Goal: Task Accomplishment & Management: Manage account settings

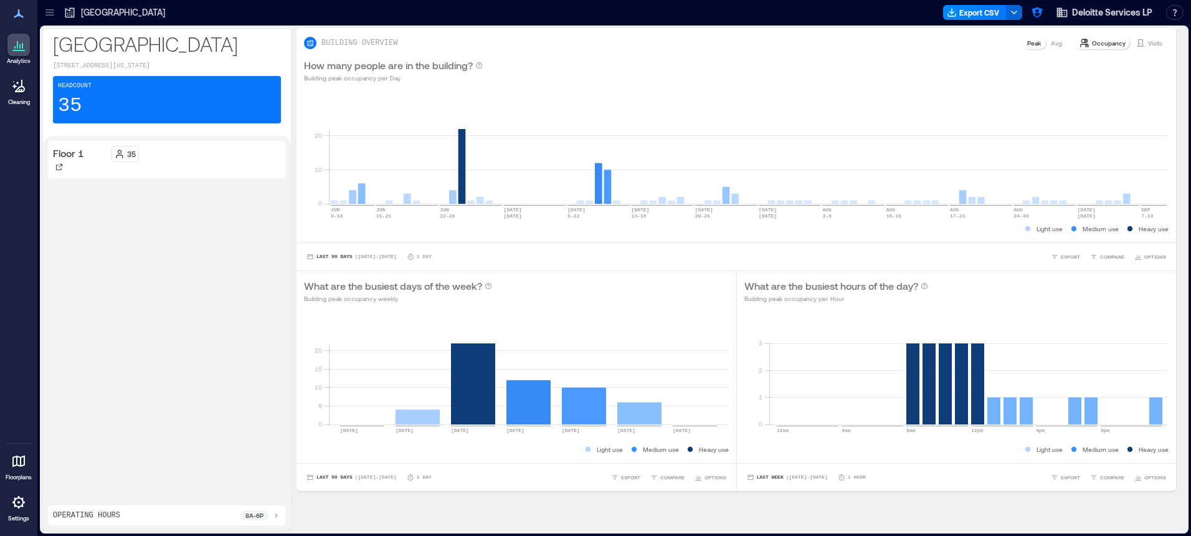
click at [47, 15] on icon at bounding box center [49, 14] width 8 height 1
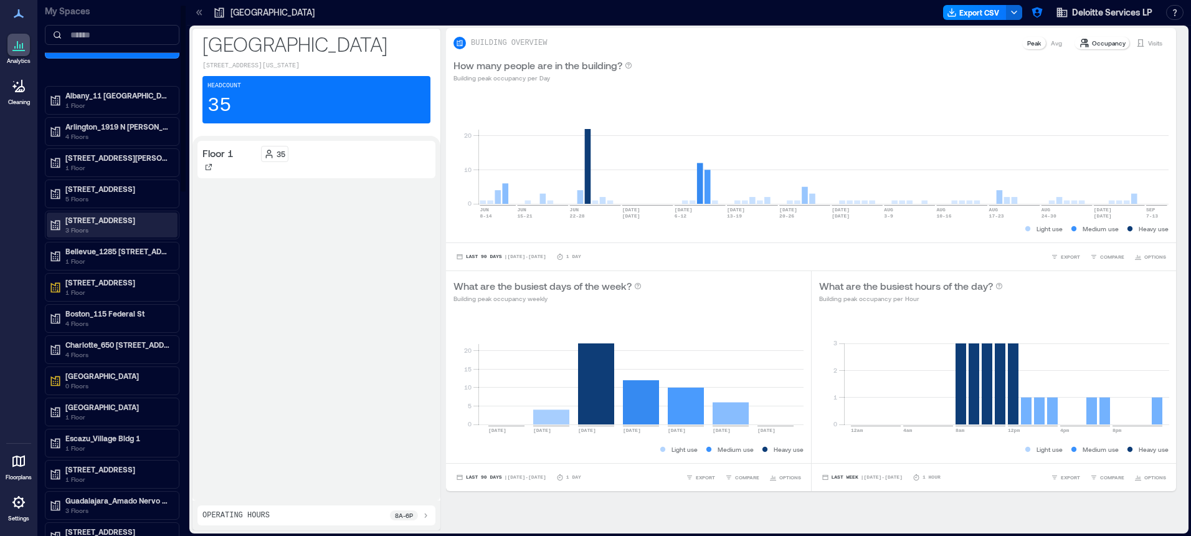
scroll to position [42, 0]
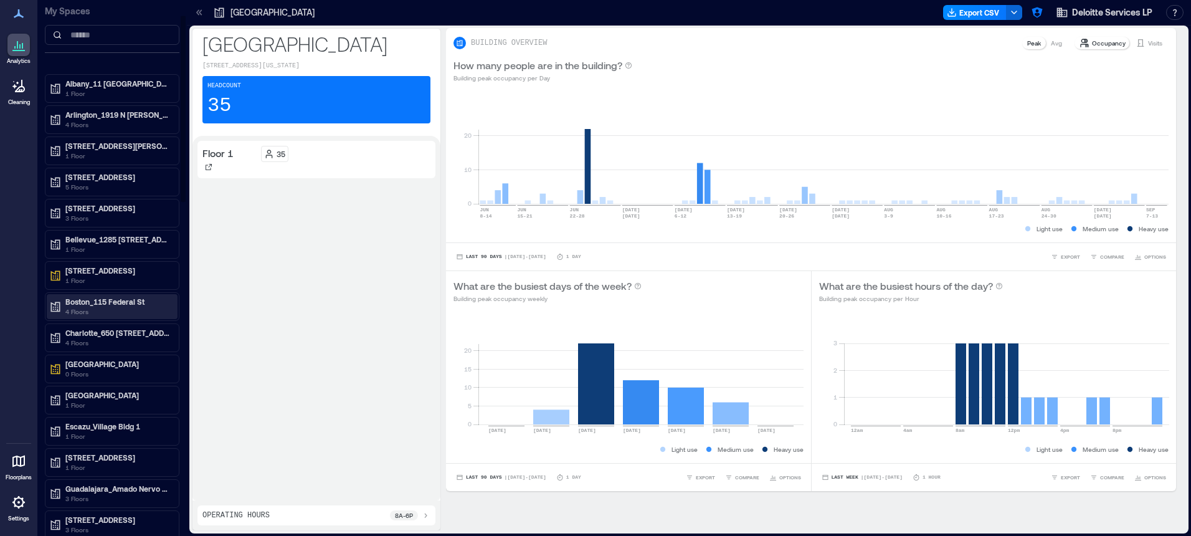
click at [125, 307] on p "4 Floors" at bounding box center [117, 311] width 105 height 10
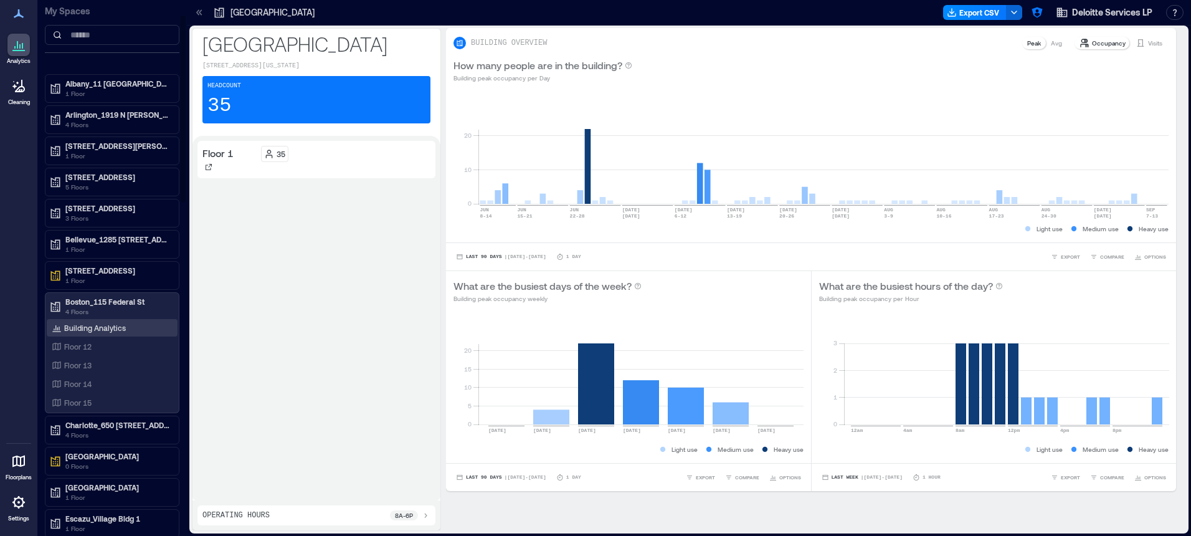
click at [120, 324] on p "Building Analytics" at bounding box center [95, 328] width 62 height 10
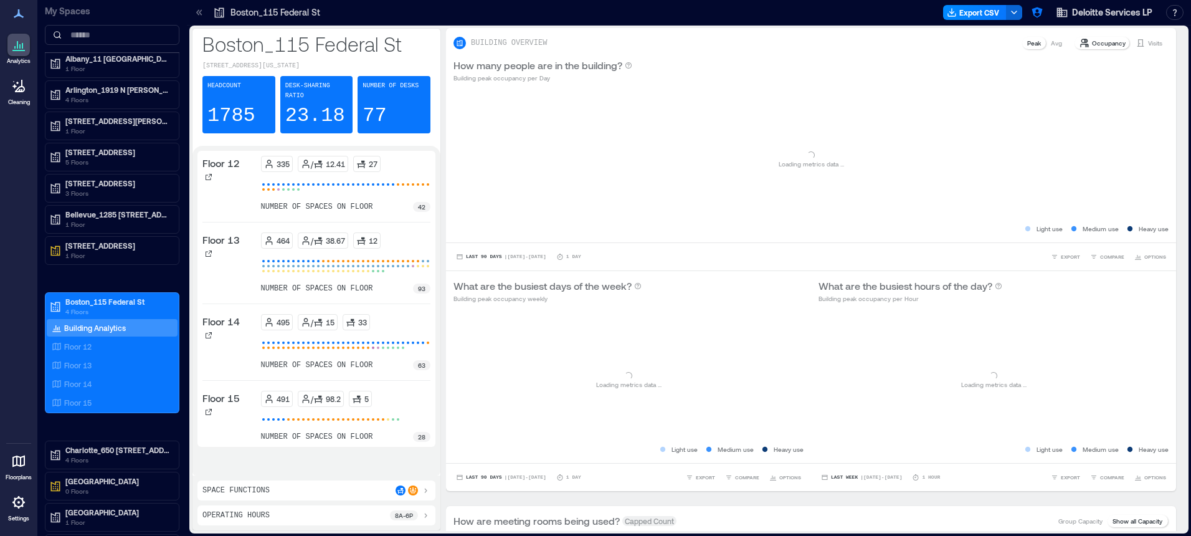
click at [20, 500] on icon at bounding box center [18, 502] width 15 height 15
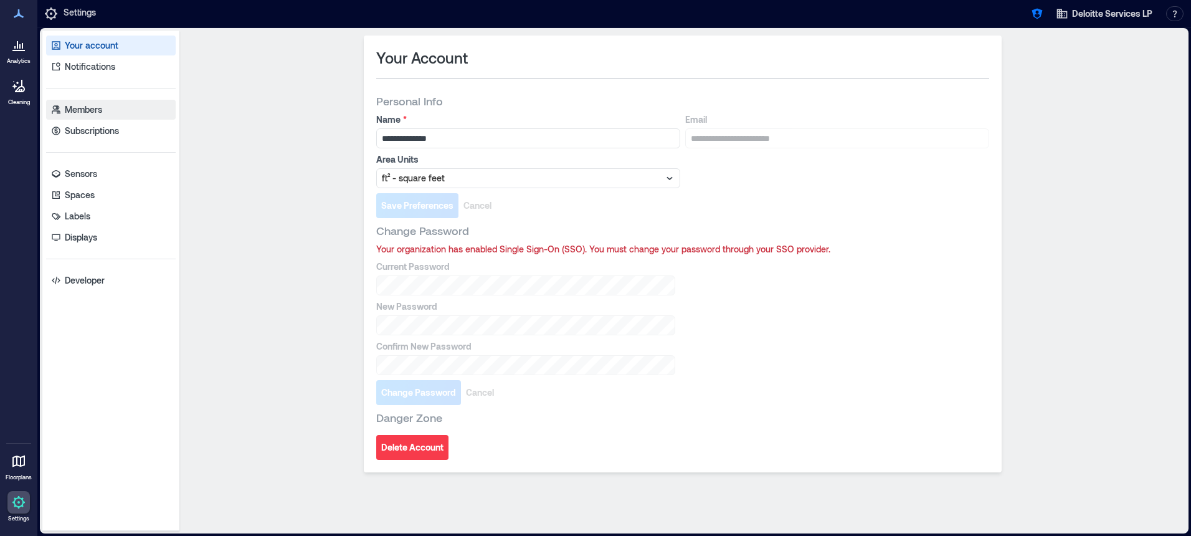
click at [93, 110] on p "Members" at bounding box center [83, 109] width 37 height 12
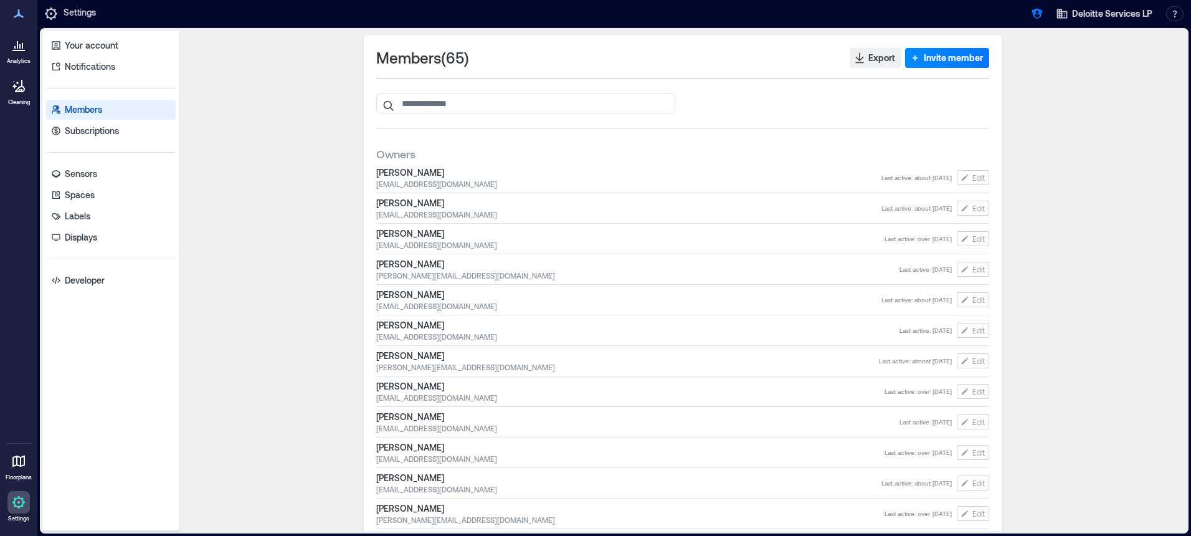
click at [950, 52] on span "Invite member" at bounding box center [953, 58] width 59 height 12
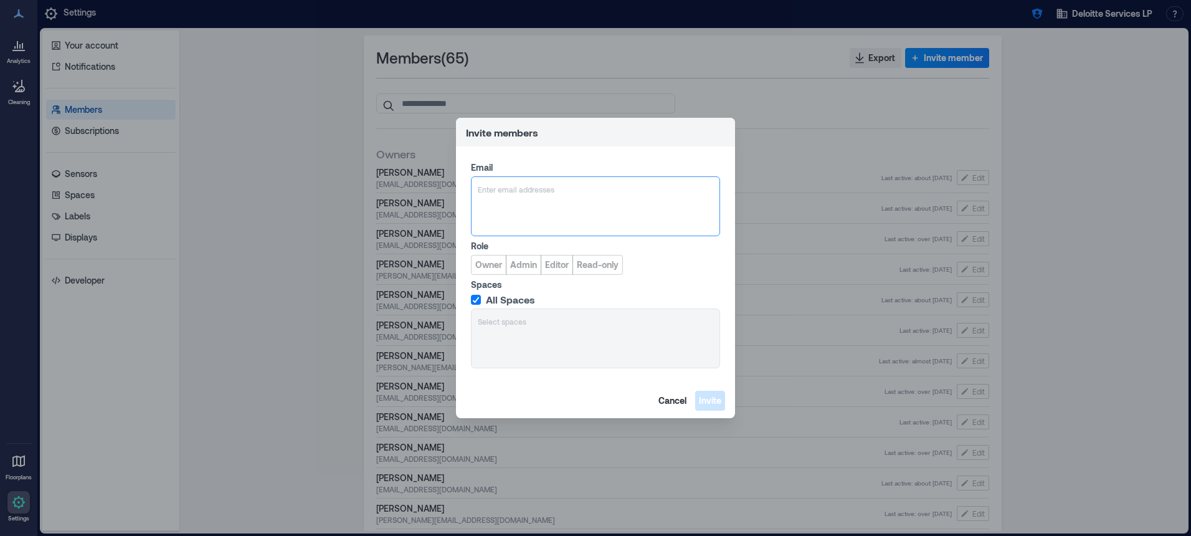
type input "**********"
click at [536, 247] on span "[EMAIL_ADDRESS][DOMAIN_NAME]" at bounding box center [554, 249] width 103 height 10
drag, startPoint x: 488, startPoint y: 263, endPoint x: 501, endPoint y: 282, distance: 22.8
click at [488, 263] on span "Owner" at bounding box center [488, 264] width 27 height 12
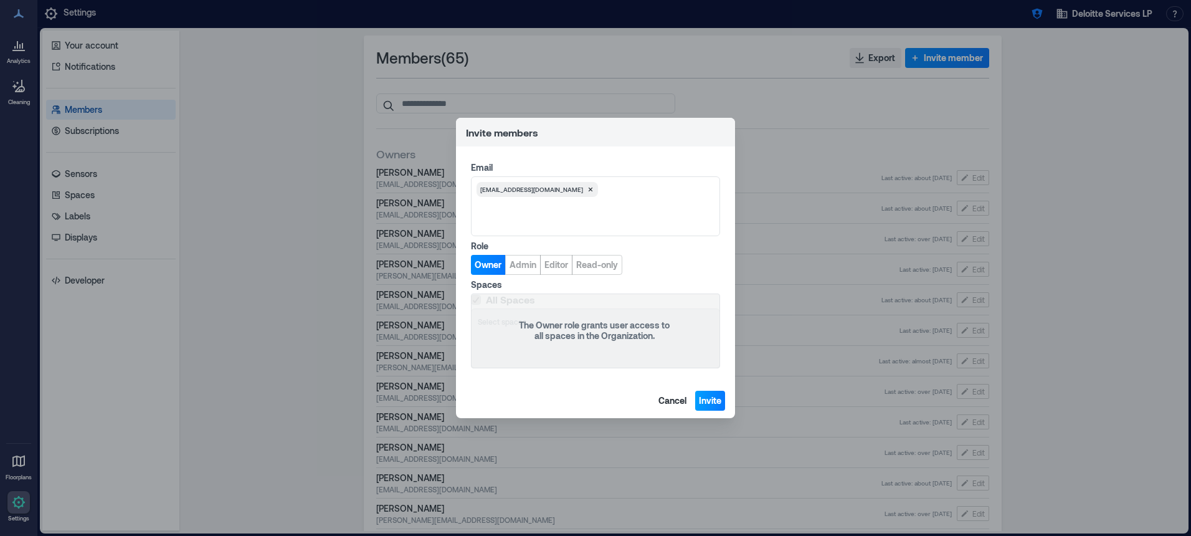
click at [716, 401] on span "Invite" at bounding box center [710, 400] width 22 height 12
